Goal: Connect with others: Connect with others

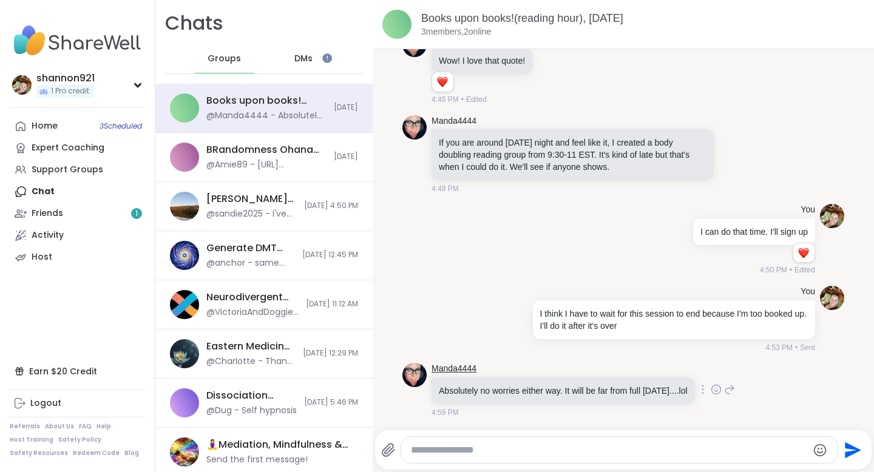
click at [446, 363] on link "Manda4444" at bounding box center [454, 369] width 45 height 12
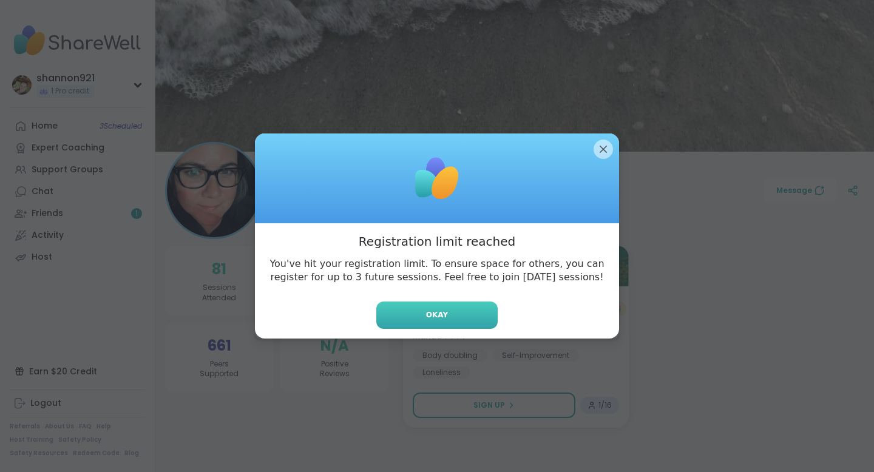
click at [455, 308] on button "Okay" at bounding box center [436, 315] width 121 height 27
